Goal: Information Seeking & Learning: Learn about a topic

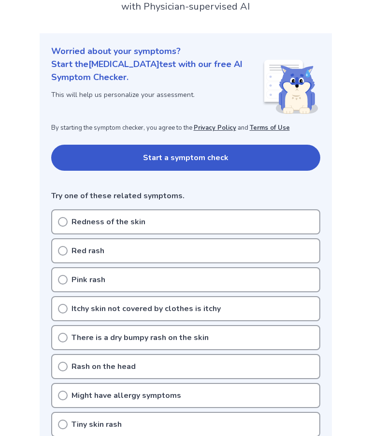
scroll to position [81, 0]
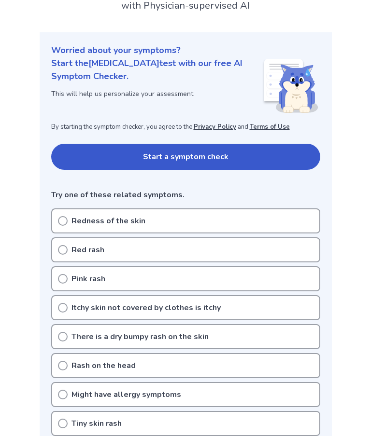
click at [254, 148] on button "Start a symptom check" at bounding box center [185, 157] width 269 height 26
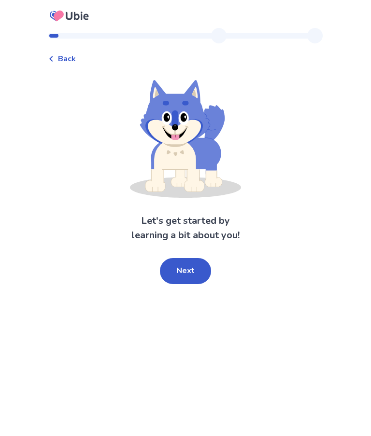
click at [187, 273] on button "Next" at bounding box center [185, 271] width 51 height 26
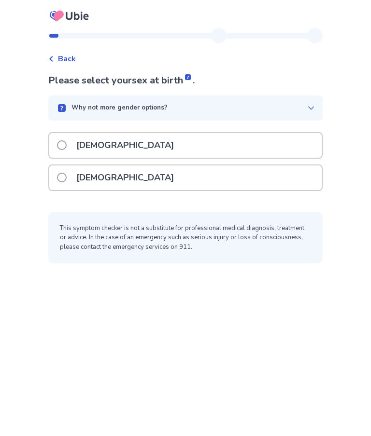
click at [185, 177] on div "[DEMOGRAPHIC_DATA]" at bounding box center [185, 178] width 272 height 25
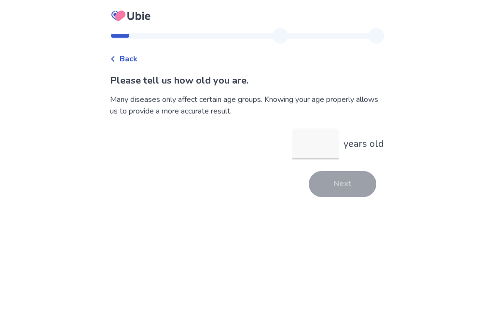
click at [302, 142] on input "years old" at bounding box center [316, 143] width 46 height 31
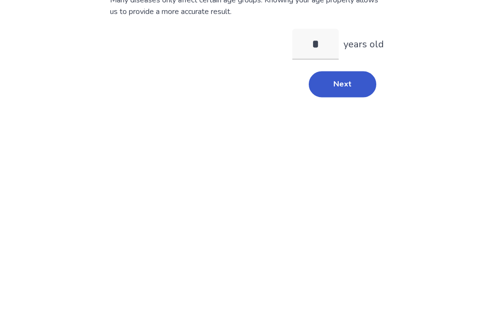
type input "**"
click at [327, 171] on button "Next" at bounding box center [343, 184] width 68 height 26
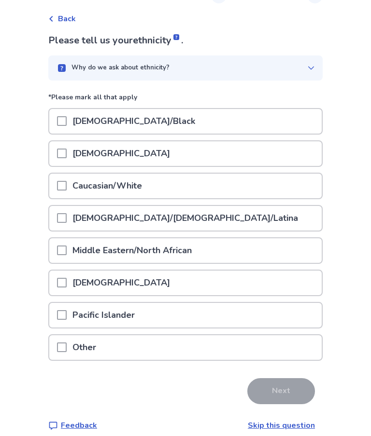
scroll to position [40, 0]
click at [295, 69] on div "Why do we ask about ethnicity?" at bounding box center [181, 68] width 251 height 10
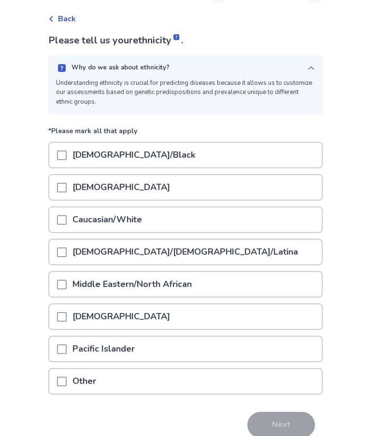
click at [308, 68] on icon at bounding box center [311, 67] width 6 height 3
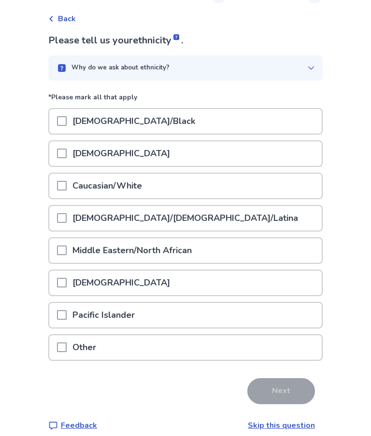
click at [82, 182] on p "Caucasian/White" at bounding box center [107, 186] width 81 height 25
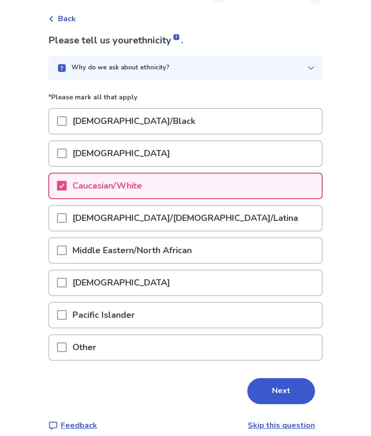
click at [275, 388] on button "Next" at bounding box center [281, 392] width 68 height 26
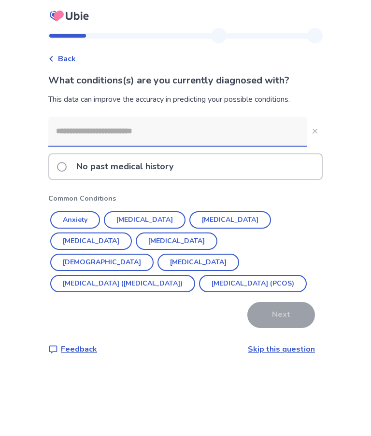
click at [237, 169] on div "No past medical history" at bounding box center [185, 166] width 272 height 25
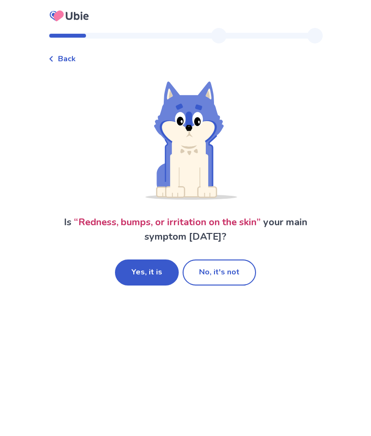
click at [155, 277] on button "Yes, it is" at bounding box center [147, 273] width 64 height 26
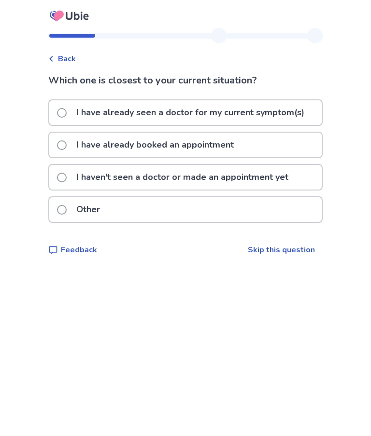
click at [83, 180] on p "I haven't seen a doctor or made an appointment yet" at bounding box center [182, 177] width 224 height 25
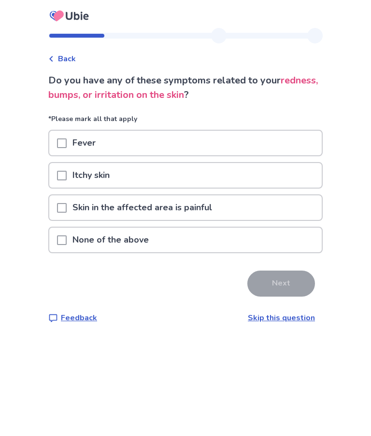
click at [67, 179] on span at bounding box center [62, 176] width 10 height 10
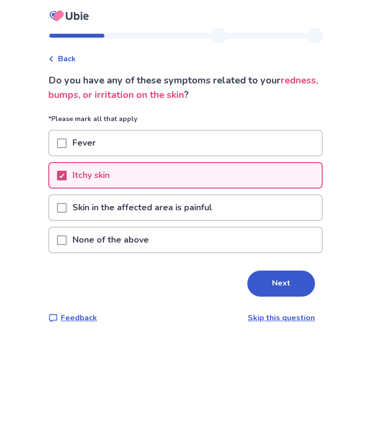
click at [279, 283] on button "Next" at bounding box center [281, 284] width 68 height 26
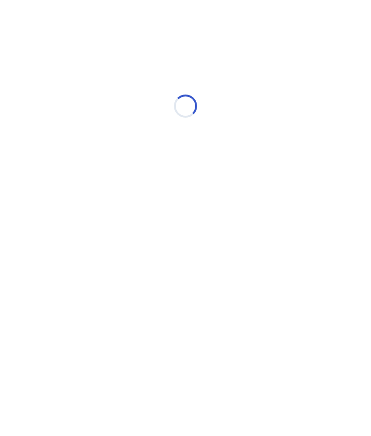
select select "*"
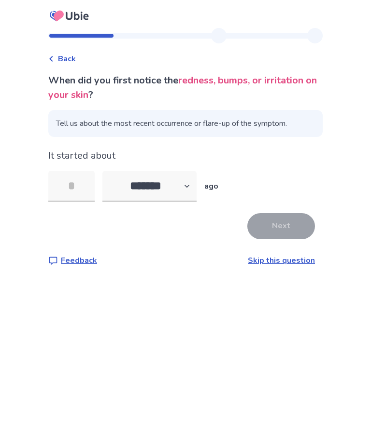
click at [68, 189] on input "tel" at bounding box center [71, 186] width 46 height 31
type input "*"
click at [265, 233] on button "Next" at bounding box center [281, 226] width 68 height 26
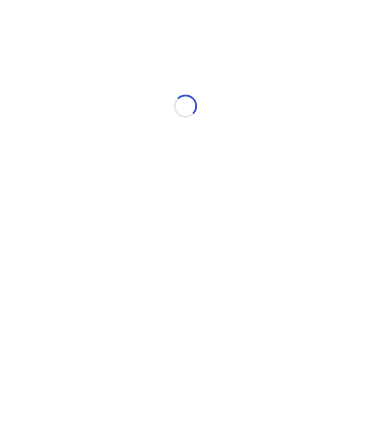
select select "*"
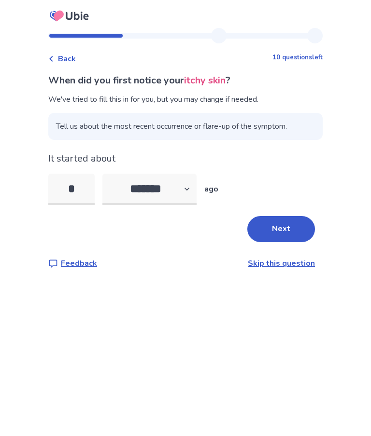
click at [290, 232] on button "Next" at bounding box center [281, 229] width 68 height 26
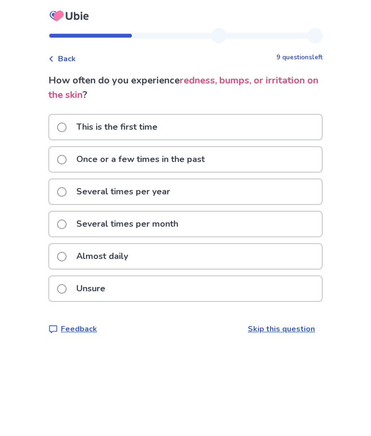
click at [71, 166] on label "Once or a few times in the past" at bounding box center [134, 159] width 154 height 25
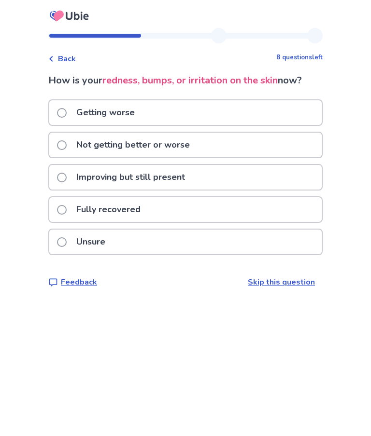
click at [182, 144] on p "Not getting better or worse" at bounding box center [132, 145] width 125 height 25
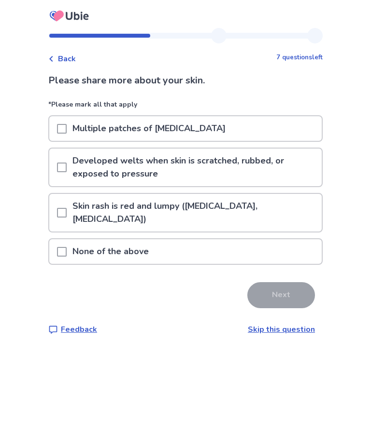
click at [91, 239] on p "None of the above" at bounding box center [111, 251] width 88 height 25
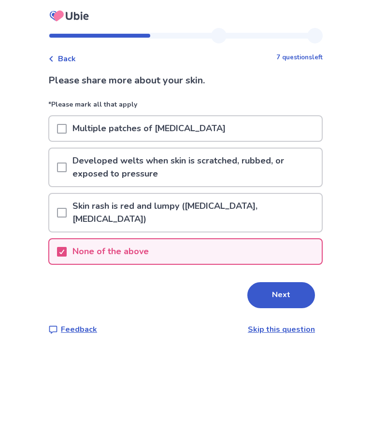
click at [283, 288] on button "Next" at bounding box center [281, 295] width 68 height 26
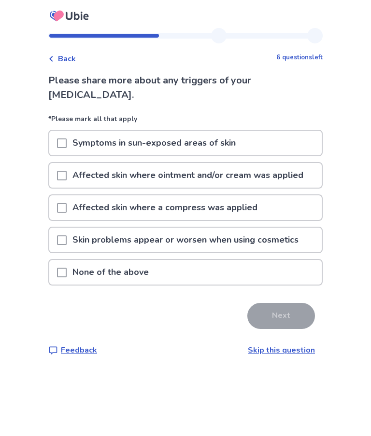
click at [94, 268] on p "None of the above" at bounding box center [111, 272] width 88 height 25
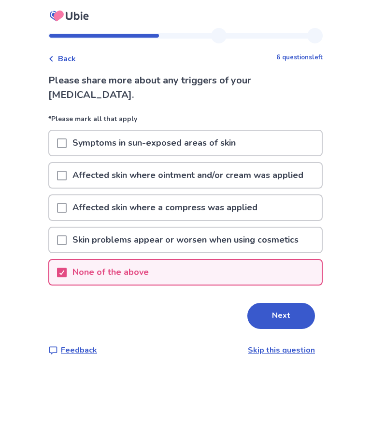
click at [270, 319] on button "Next" at bounding box center [281, 316] width 68 height 26
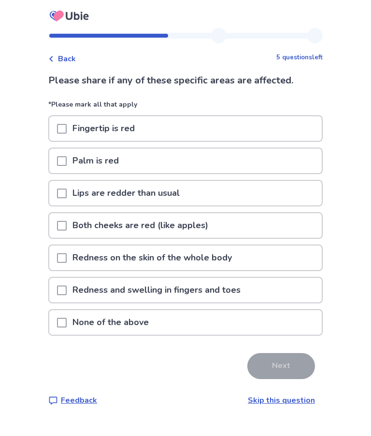
click at [96, 319] on p "None of the above" at bounding box center [111, 322] width 88 height 25
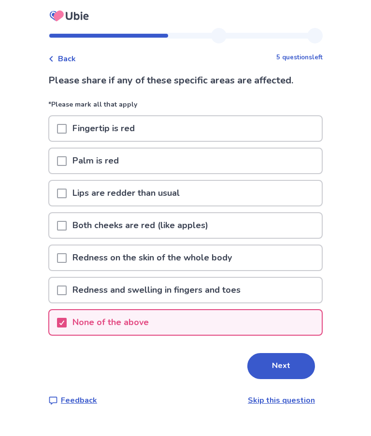
click at [270, 367] on button "Next" at bounding box center [281, 366] width 68 height 26
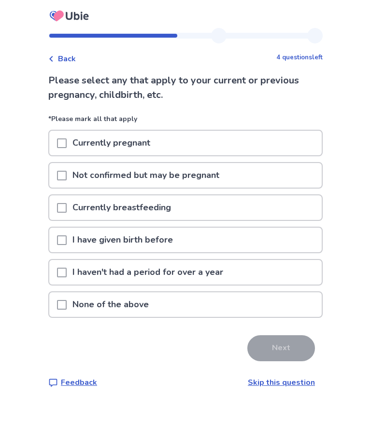
click at [67, 304] on span at bounding box center [62, 305] width 10 height 10
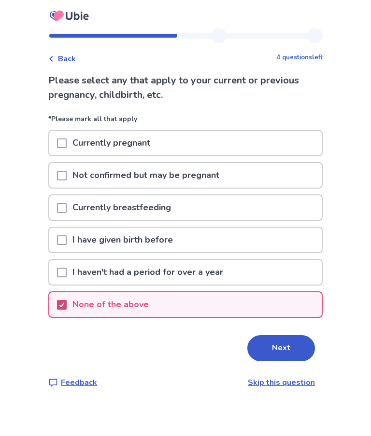
click at [278, 350] on button "Next" at bounding box center [281, 349] width 68 height 26
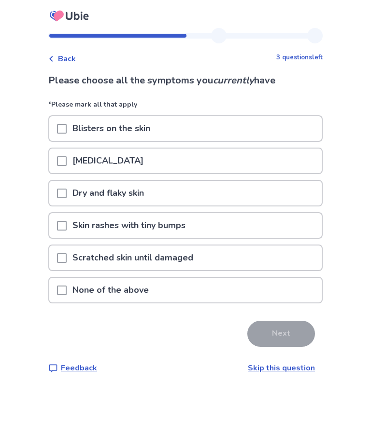
click at [64, 298] on div at bounding box center [62, 290] width 10 height 25
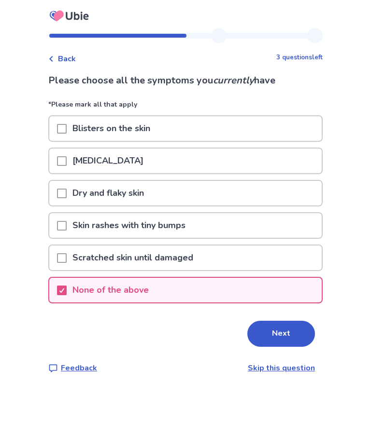
click at [289, 339] on button "Next" at bounding box center [281, 334] width 68 height 26
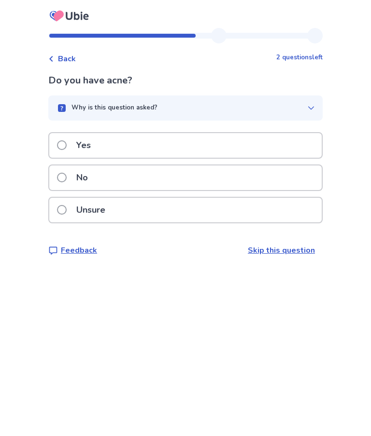
click at [82, 184] on p "No" at bounding box center [81, 178] width 23 height 25
click at [74, 180] on label "No" at bounding box center [75, 178] width 37 height 25
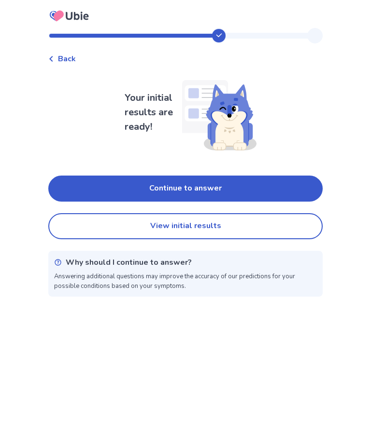
click at [85, 189] on button "Continue to answer" at bounding box center [185, 189] width 274 height 26
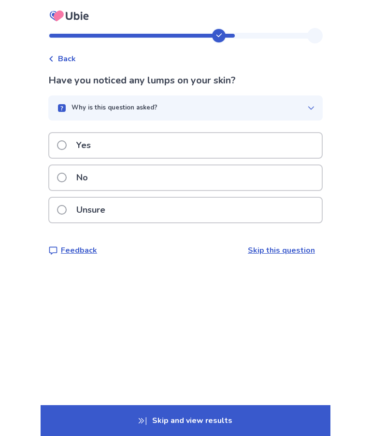
scroll to position [39, 0]
click at [264, 420] on p "Skip and view results" at bounding box center [186, 421] width 290 height 31
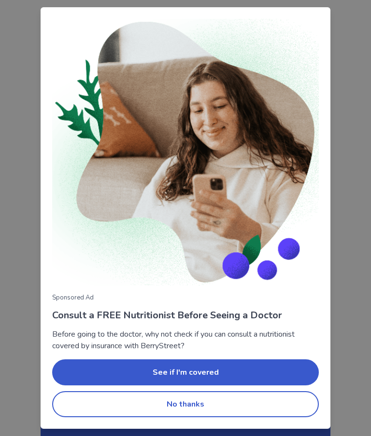
click at [237, 405] on button "No thanks" at bounding box center [185, 405] width 266 height 26
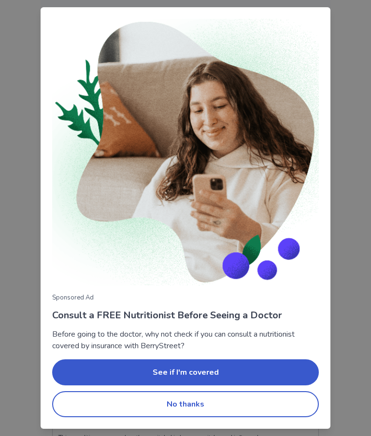
click at [230, 404] on button "No thanks" at bounding box center [185, 405] width 266 height 26
